Goal: Task Accomplishment & Management: Manage account settings

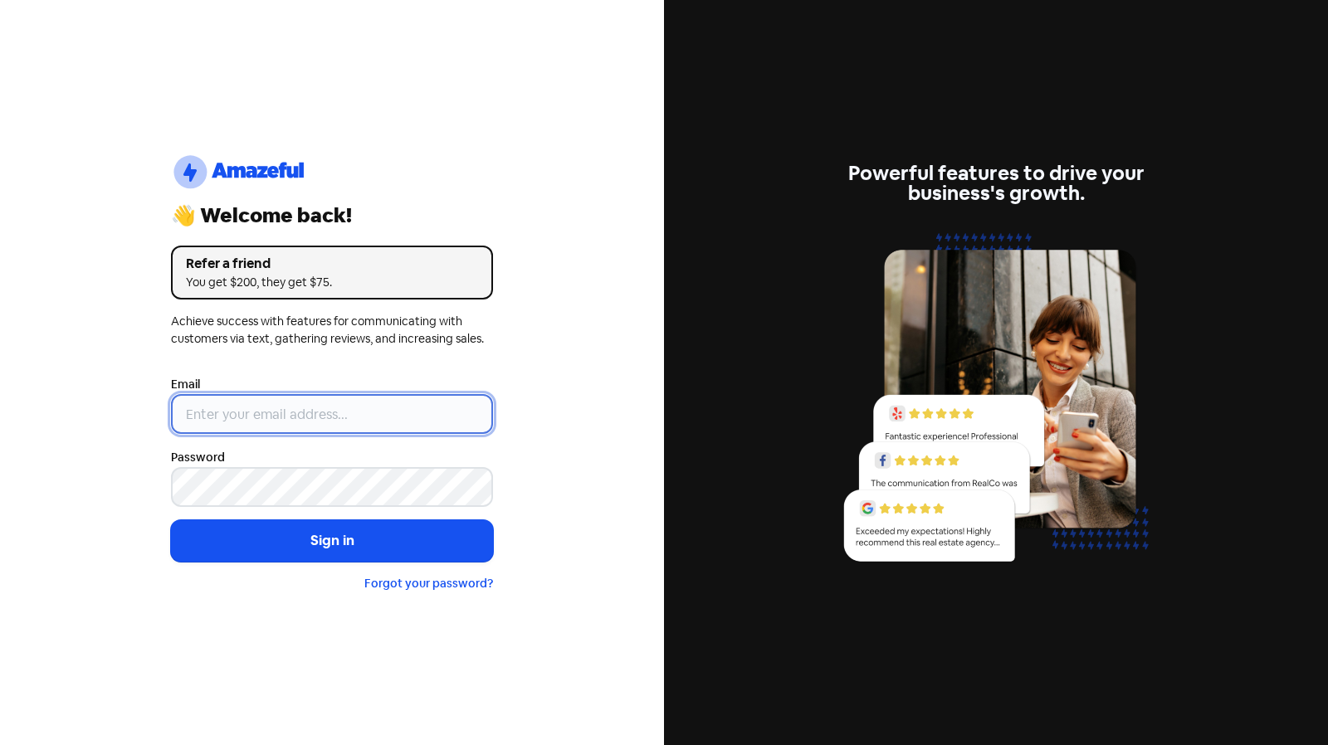
click at [300, 416] on input "email" at bounding box center [332, 414] width 322 height 40
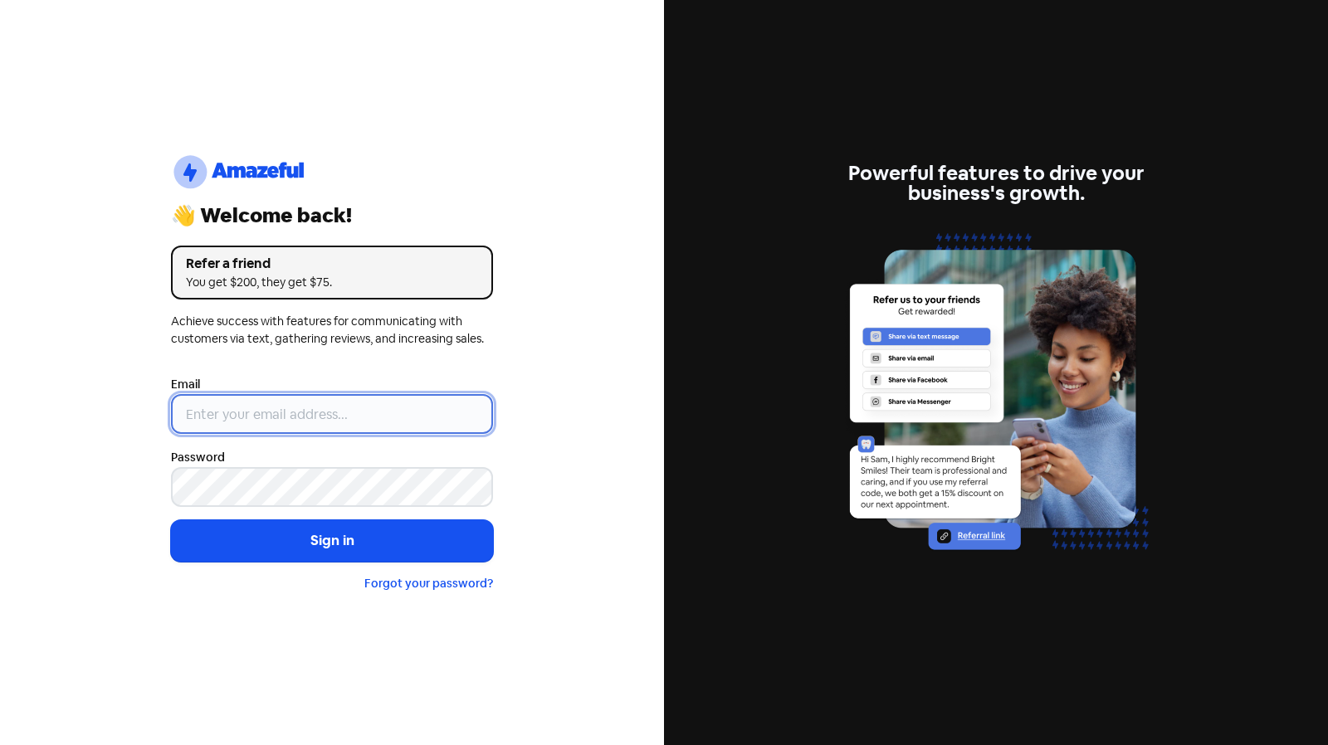
type input "[EMAIL_ADDRESS][PERSON_NAME][DOMAIN_NAME]"
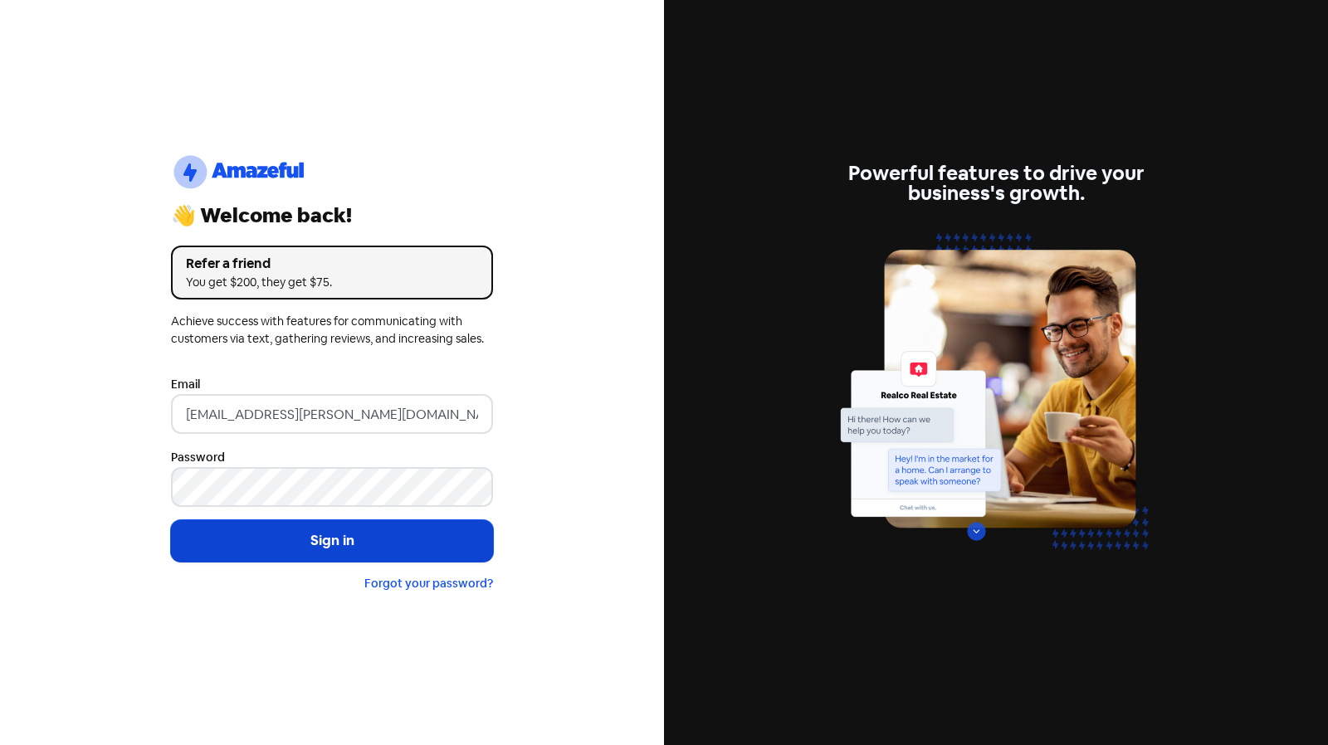
click at [369, 547] on button "Sign in" at bounding box center [332, 540] width 322 height 41
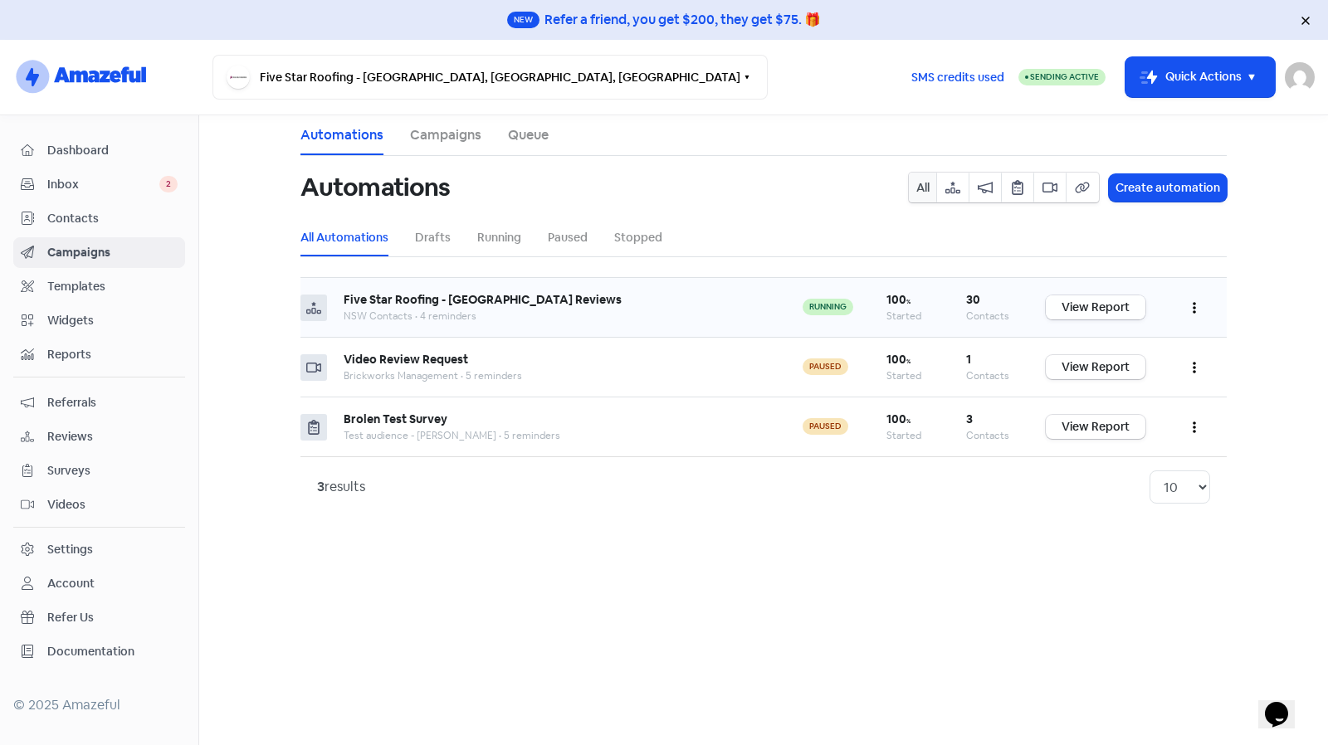
click at [1089, 308] on link "View Report" at bounding box center [1096, 307] width 100 height 24
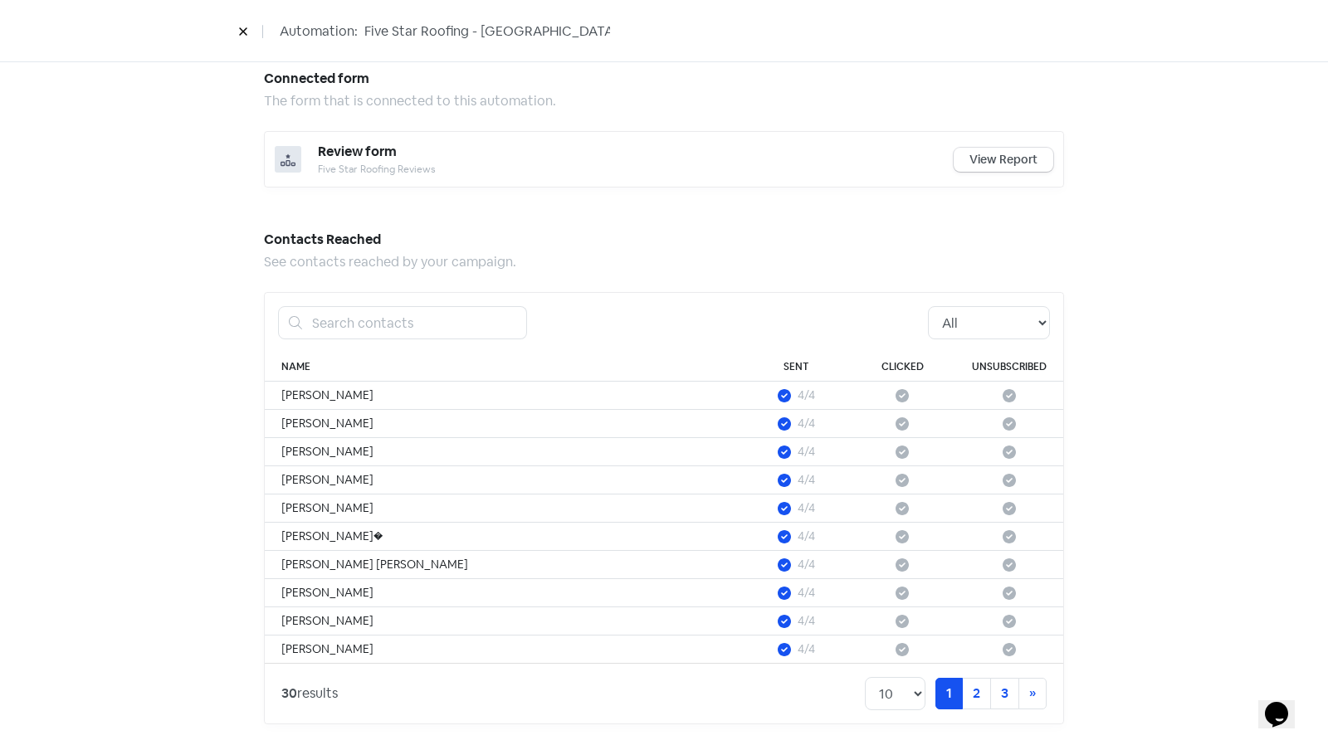
scroll to position [900, 0]
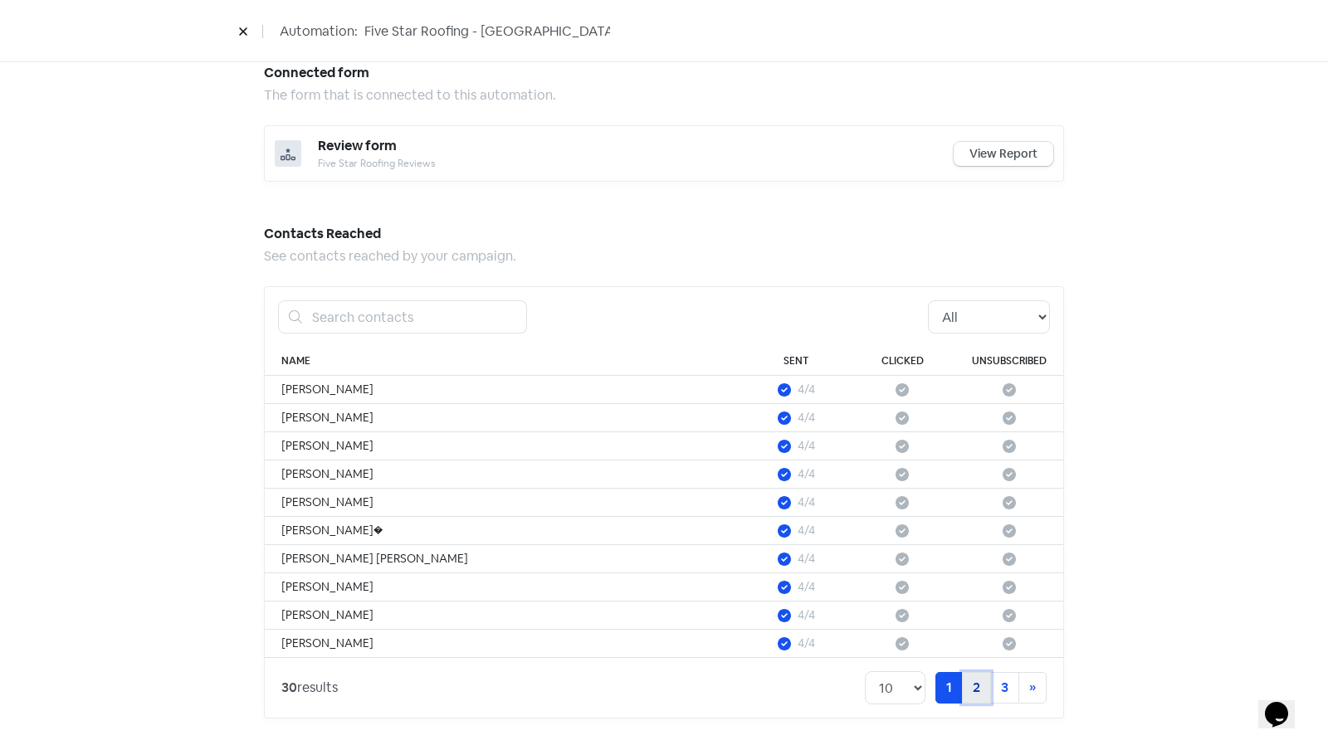
click at [984, 681] on link "2" at bounding box center [976, 688] width 29 height 32
click at [998, 681] on link "3" at bounding box center [1004, 688] width 29 height 32
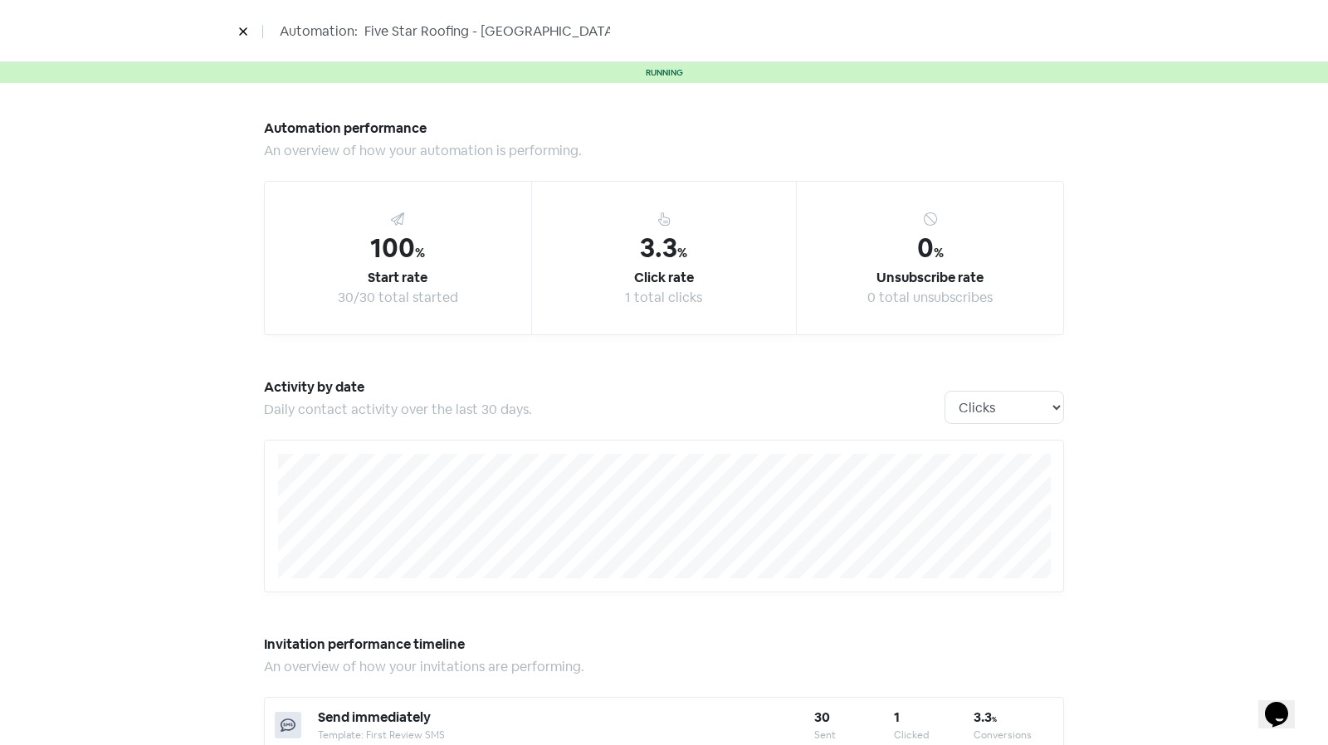
click at [241, 29] on icon at bounding box center [242, 31] width 7 height 7
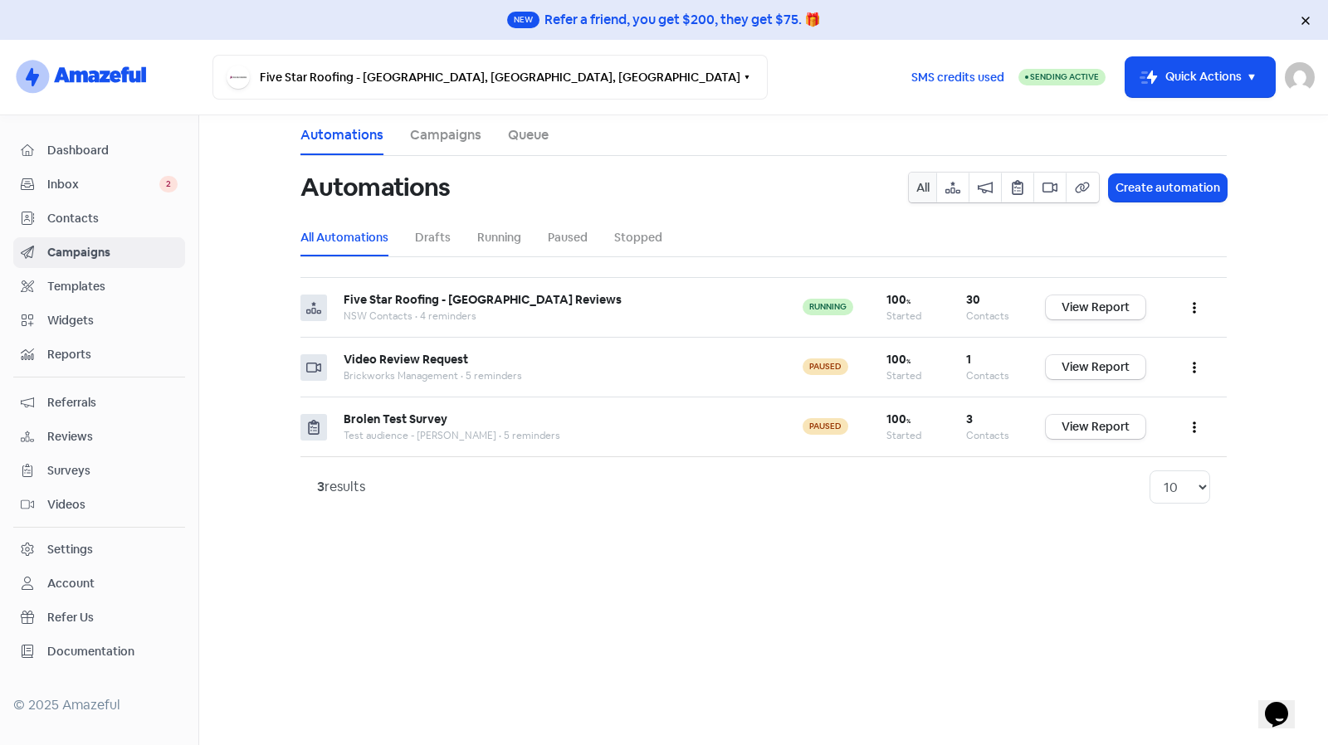
click at [90, 178] on span "Inbox" at bounding box center [103, 184] width 112 height 17
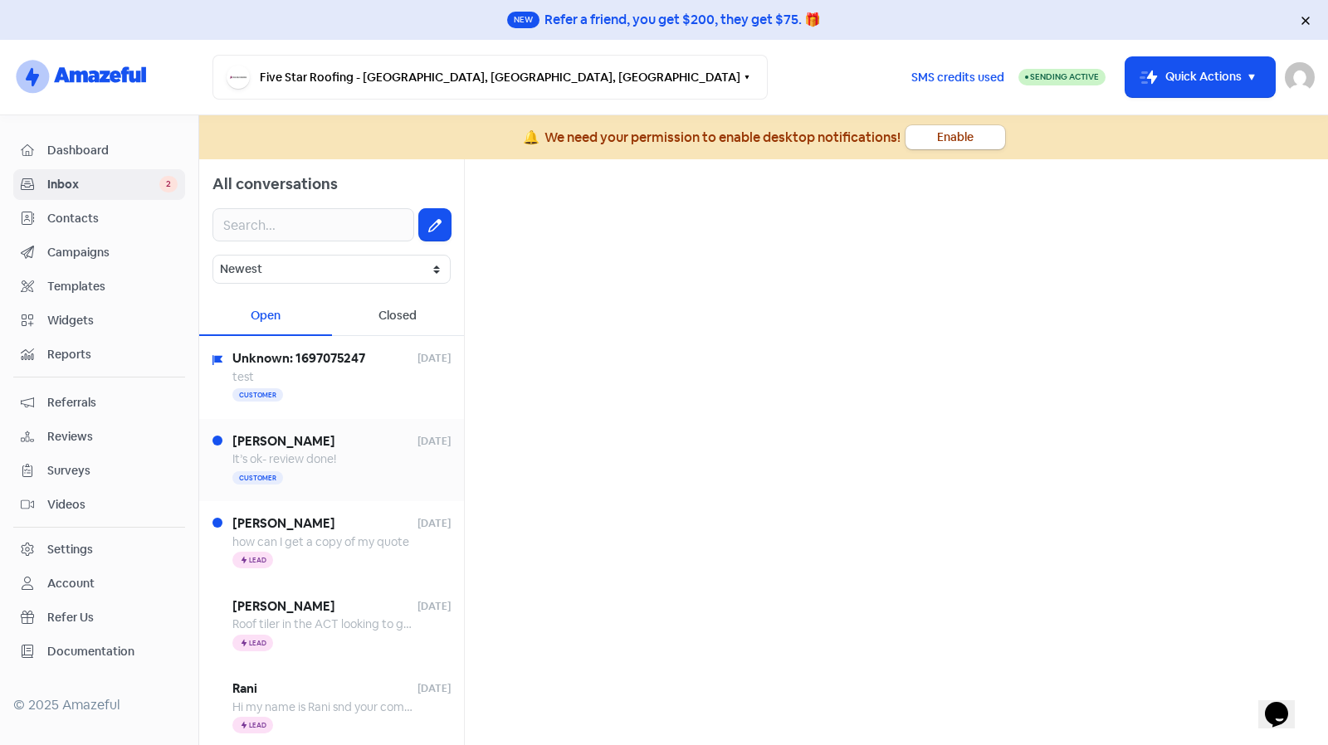
click at [325, 436] on span "Val McKenzie" at bounding box center [324, 441] width 185 height 19
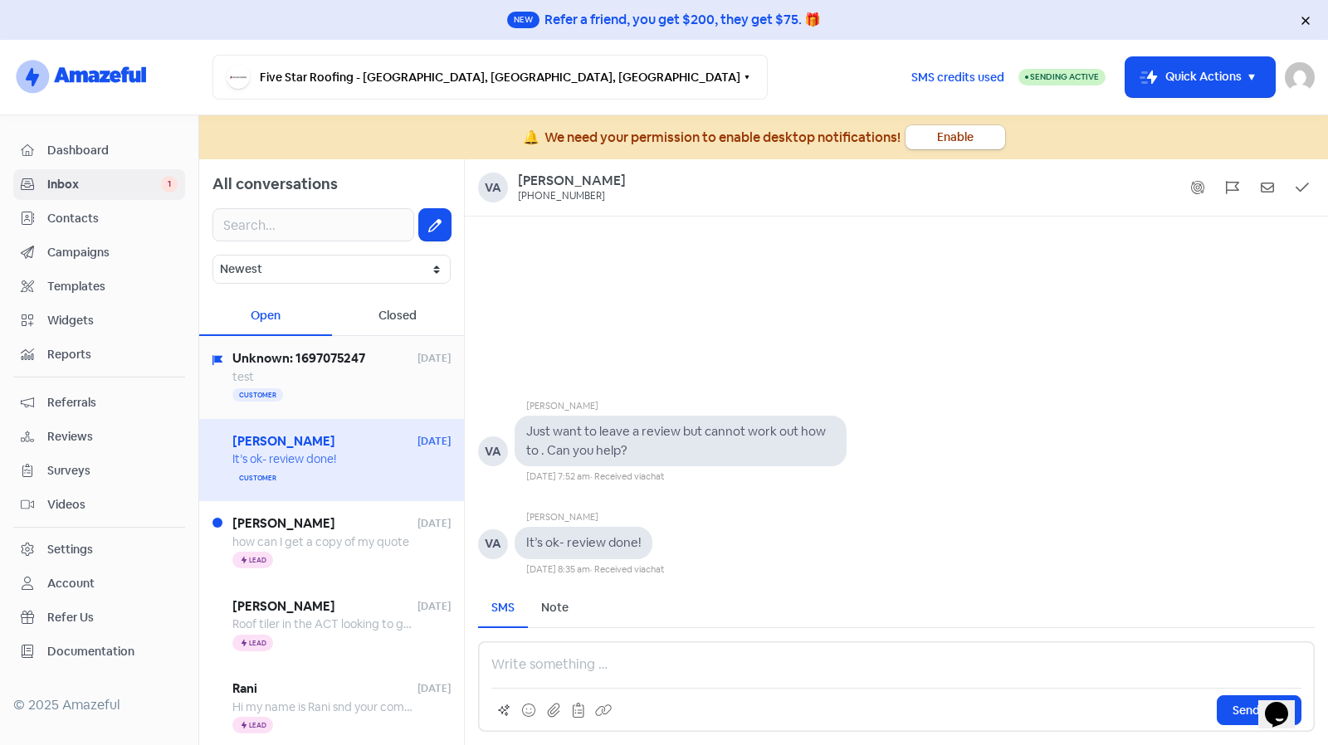
click at [342, 383] on div "test" at bounding box center [341, 377] width 218 height 17
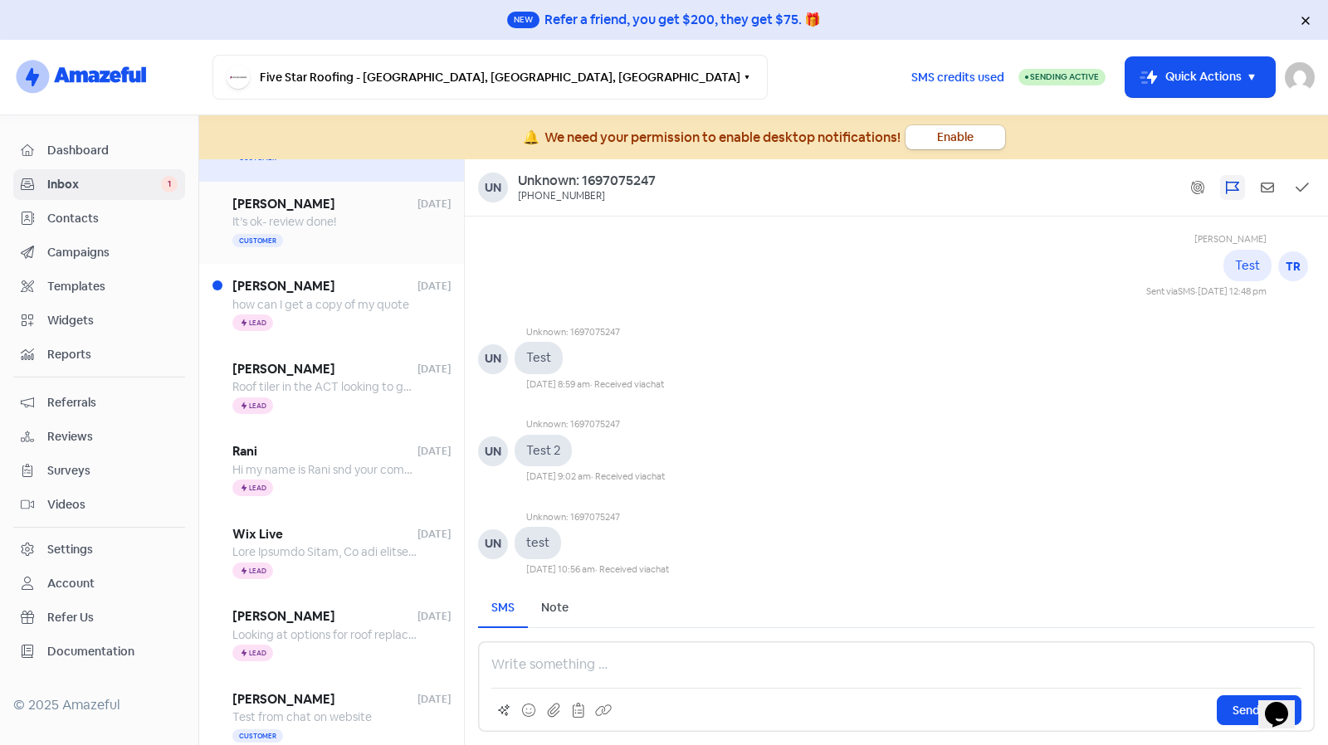
scroll to position [239, 0]
